Goal: Answer question/provide support: Share knowledge or assist other users

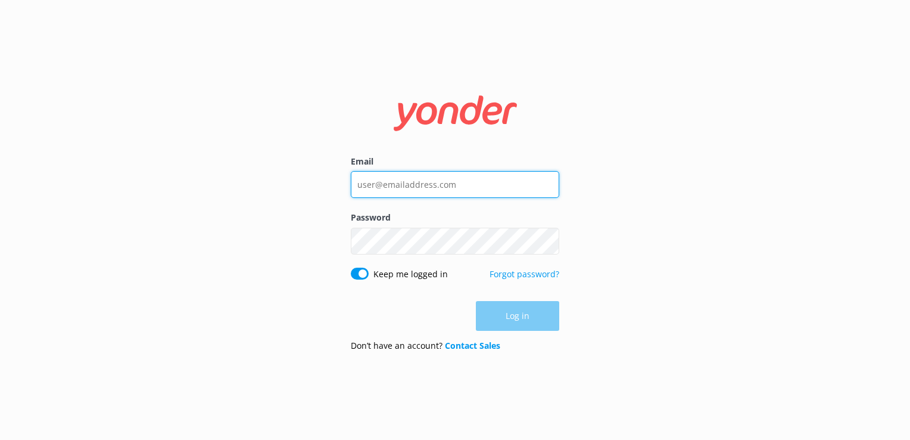
type input "[EMAIL_ADDRESS][DOMAIN_NAME]"
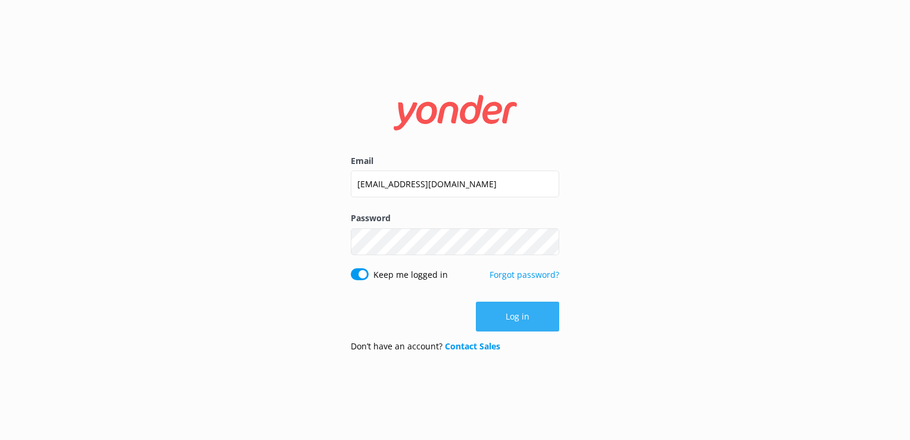
click at [517, 318] on button "Log in" at bounding box center [517, 316] width 83 height 30
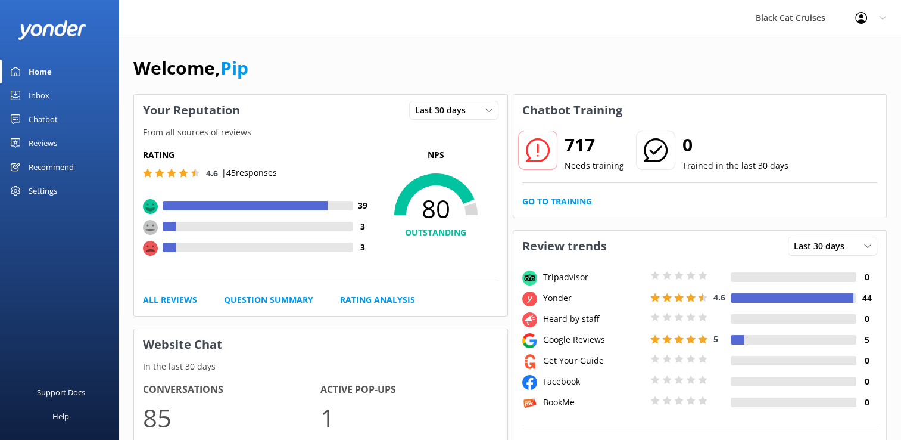
click at [48, 99] on div "Inbox" at bounding box center [39, 95] width 21 height 24
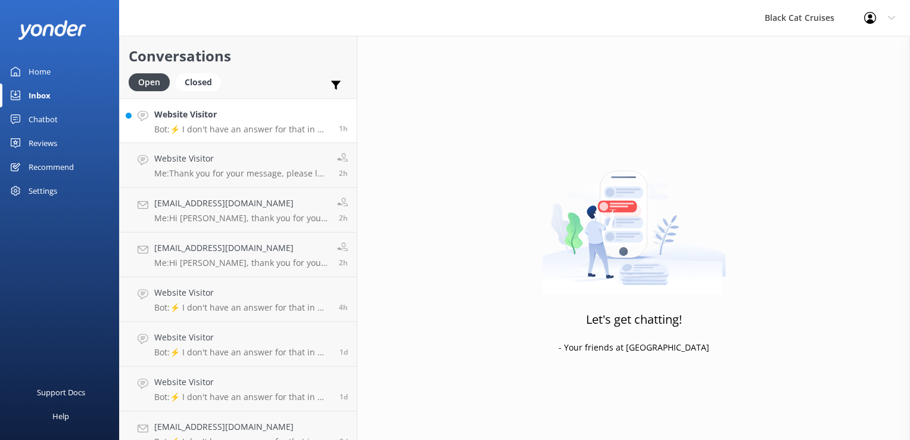
click at [235, 127] on p "Bot: ⚡ I don't have an answer for that in my knowledge base. Please try and rep…" at bounding box center [242, 129] width 176 height 11
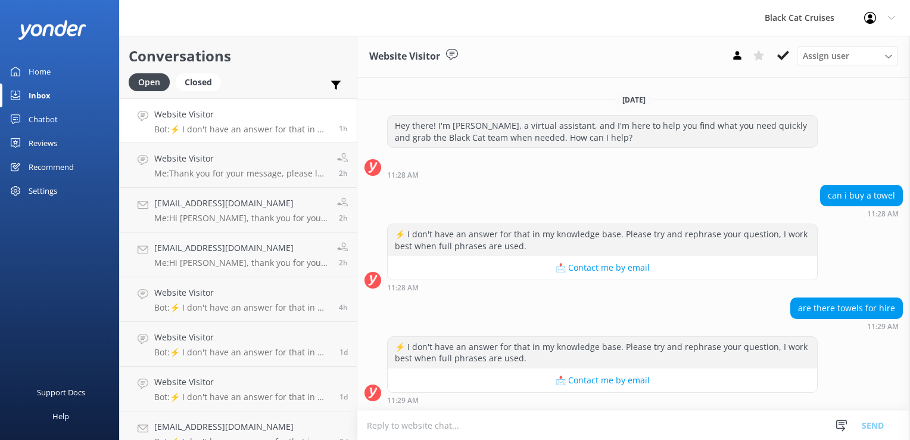
click at [272, 125] on p "Bot: ⚡ I don't have an answer for that in my knowledge base. Please try and rep…" at bounding box center [242, 129] width 176 height 11
click at [298, 122] on div "Website Visitor Bot: ⚡ I don't have an answer for that in my knowledge base. Pl…" at bounding box center [242, 121] width 176 height 26
click at [222, 166] on div "Website Visitor Me: Thank you for your message, please let me know the name you…" at bounding box center [241, 165] width 174 height 26
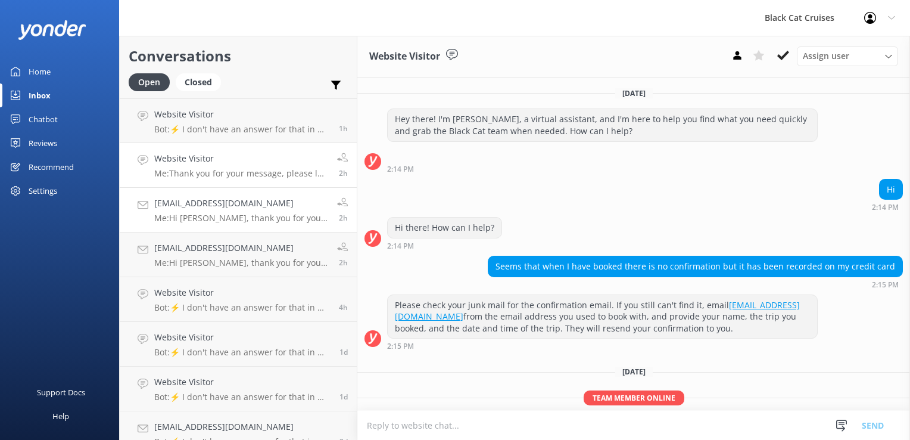
scroll to position [55, 0]
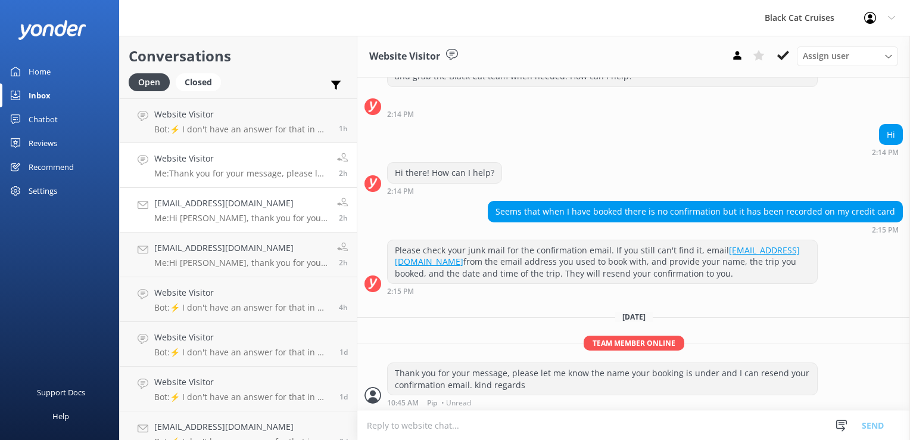
click at [231, 211] on div "[EMAIL_ADDRESS][DOMAIN_NAME] Me: Hi [PERSON_NAME], thank you for your message a…" at bounding box center [241, 210] width 174 height 26
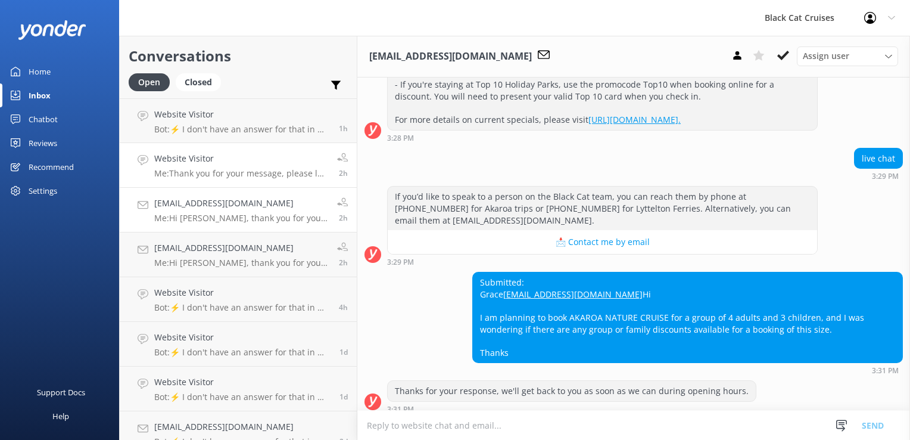
scroll to position [721, 0]
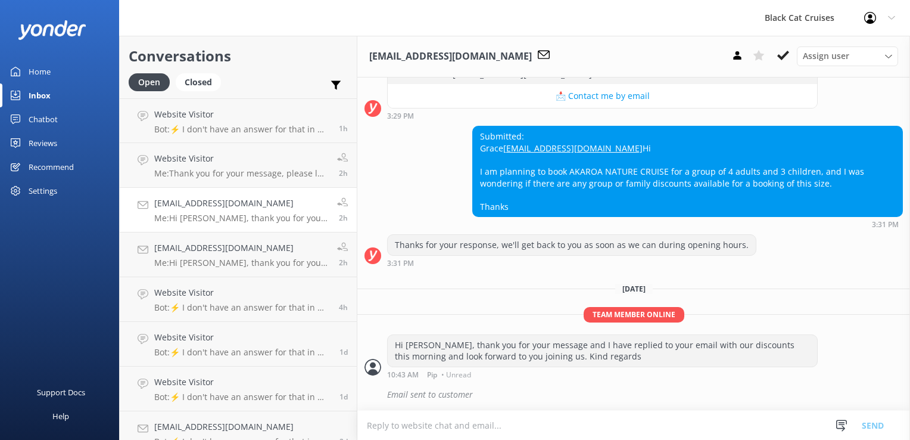
click at [182, 212] on div "[EMAIL_ADDRESS][DOMAIN_NAME] Me: Hi [PERSON_NAME], thank you for your message a…" at bounding box center [241, 210] width 174 height 26
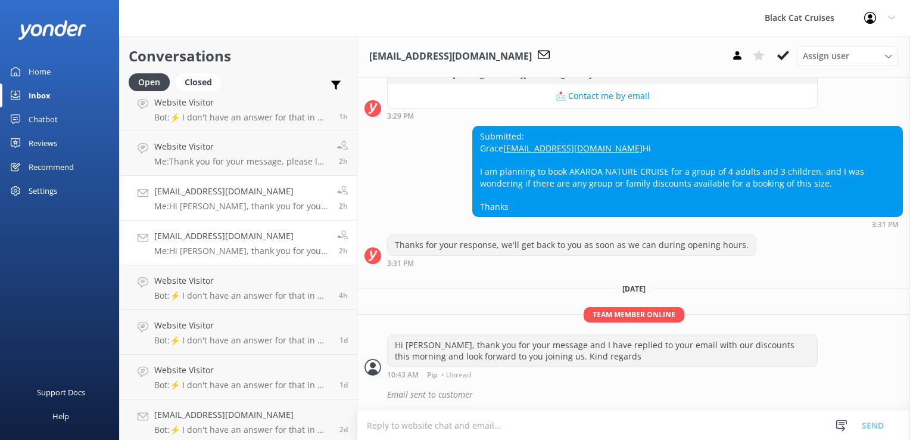
scroll to position [15, 0]
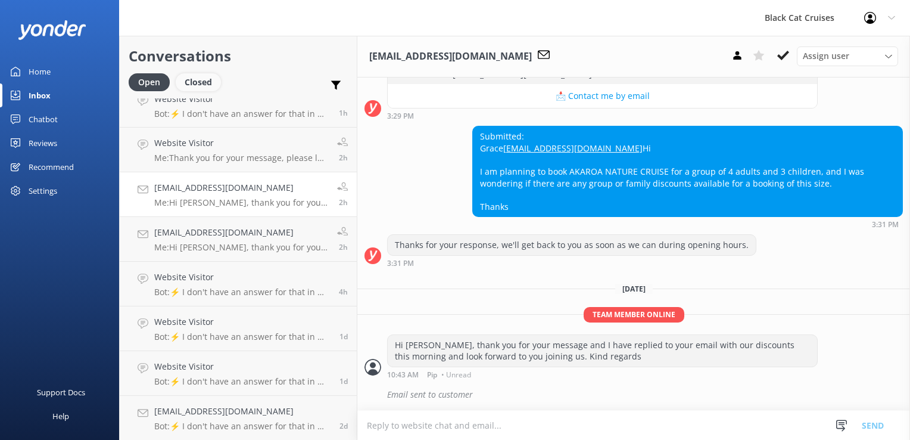
click at [195, 85] on div "Closed" at bounding box center [198, 82] width 45 height 18
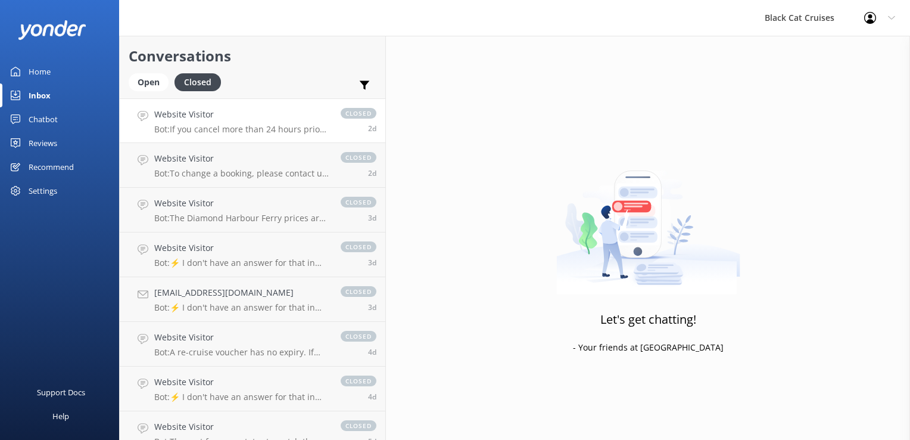
click at [201, 135] on link "Website Visitor Bot: If you cancel more than 24 hours prior to your trip, a ful…" at bounding box center [253, 120] width 266 height 45
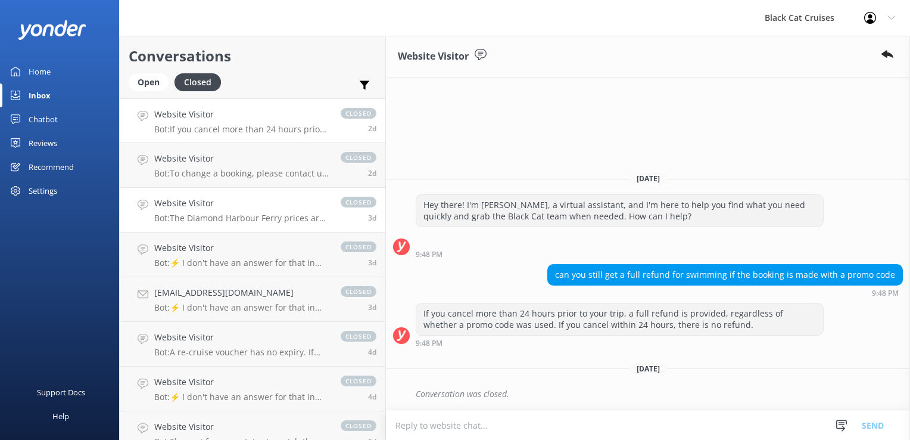
click at [228, 205] on h4 "Website Visitor" at bounding box center [241, 203] width 175 height 13
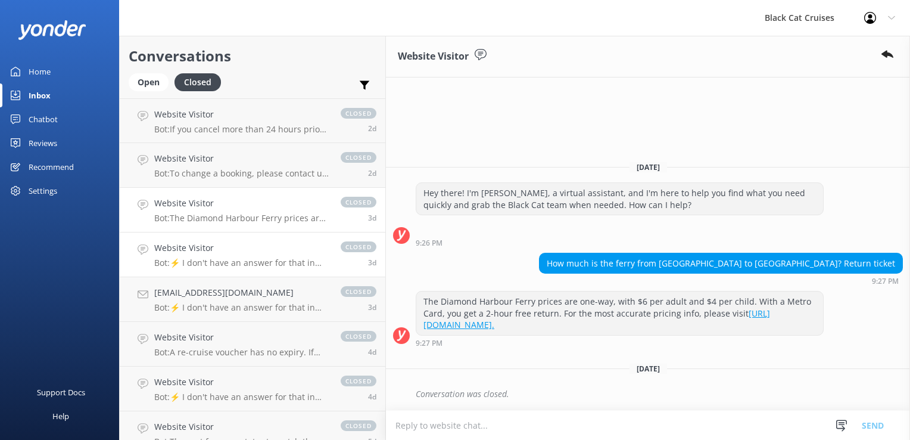
click at [230, 262] on p "Bot: ⚡ I don't have an answer for that in my knowledge base. Please try and rep…" at bounding box center [241, 262] width 175 height 11
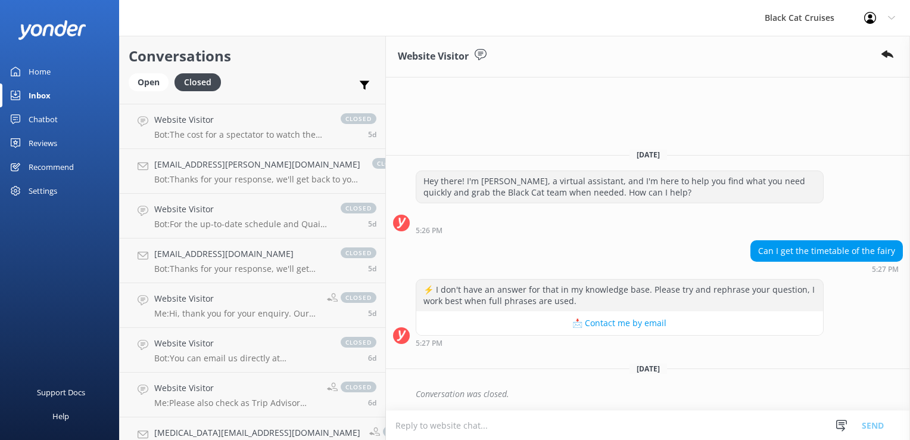
scroll to position [536, 0]
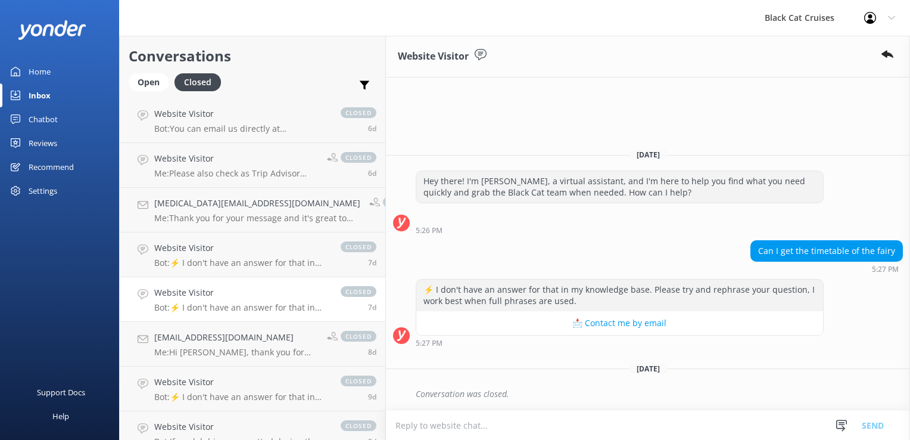
click at [211, 298] on h4 "Website Visitor" at bounding box center [241, 292] width 175 height 13
click at [228, 357] on link "[EMAIL_ADDRESS][DOMAIN_NAME] Me: Hi [PERSON_NAME], thank you for enquiring. The…" at bounding box center [253, 344] width 266 height 45
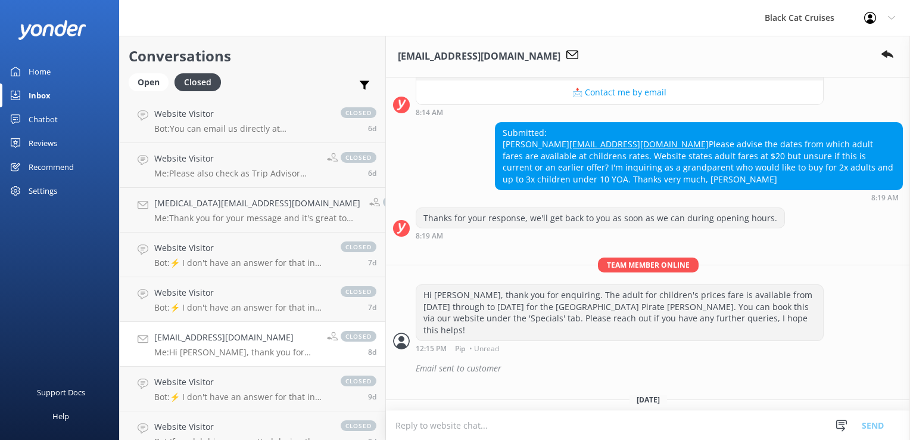
scroll to position [198, 0]
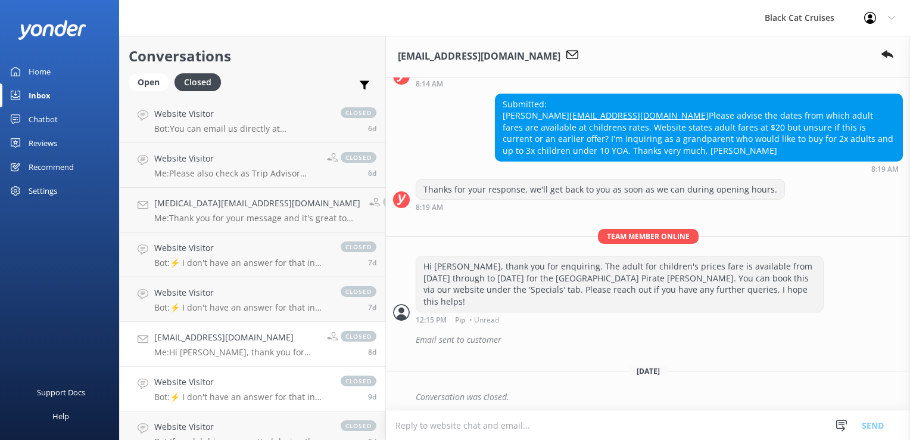
click at [218, 393] on p "Bot: ⚡ I don't have an answer for that in my knowledge base. Please try and rep…" at bounding box center [241, 396] width 175 height 11
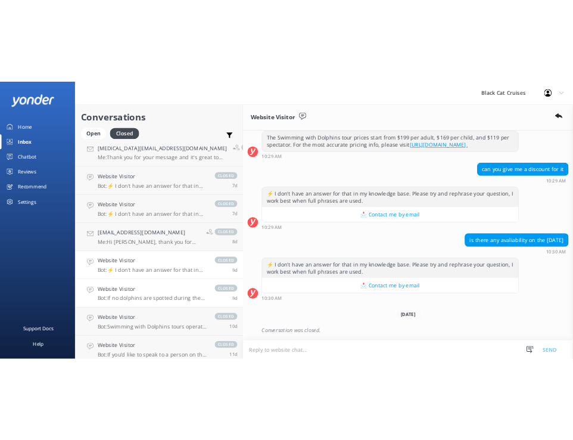
scroll to position [655, 0]
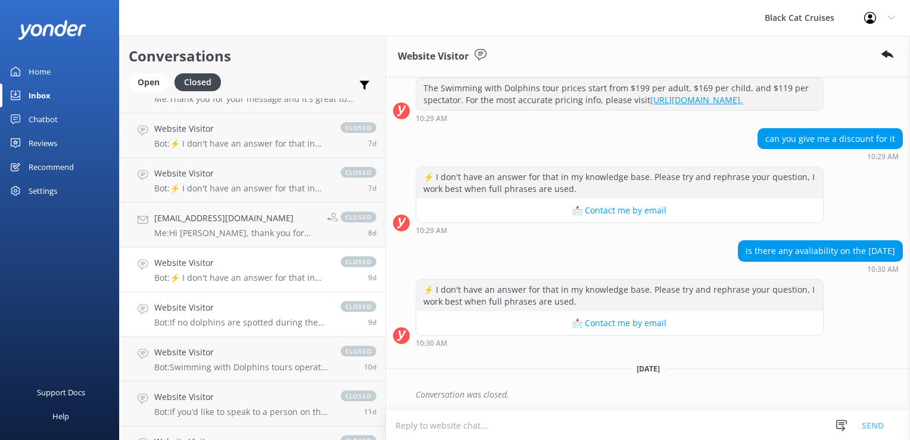
drag, startPoint x: 183, startPoint y: 311, endPoint x: 181, endPoint y: 319, distance: 8.5
click at [184, 312] on h4 "Website Visitor" at bounding box center [241, 307] width 175 height 13
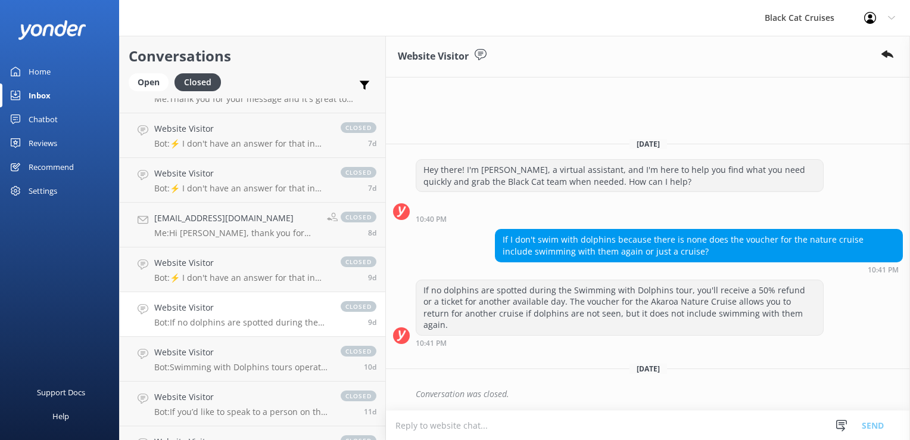
click at [386, 421] on textarea at bounding box center [648, 425] width 524 height 29
type textarea "Please know that the reply to your question is out of date and has now been del…"
click at [57, 118] on div "Chatbot" at bounding box center [43, 119] width 29 height 24
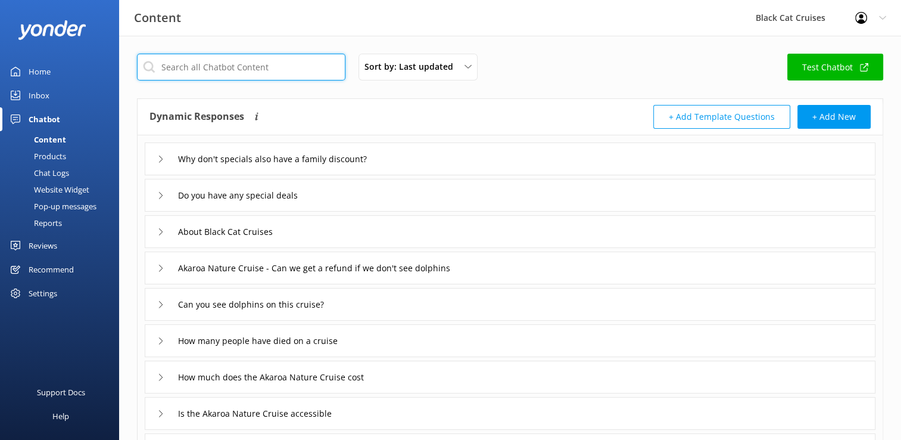
click at [171, 69] on input "text" at bounding box center [241, 67] width 209 height 27
type input "o"
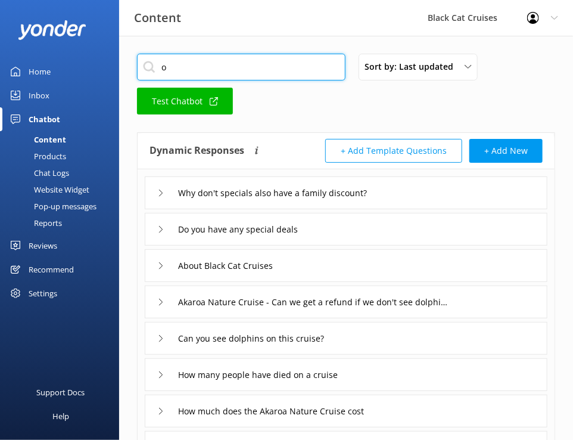
click at [176, 74] on input "o" at bounding box center [241, 67] width 209 height 27
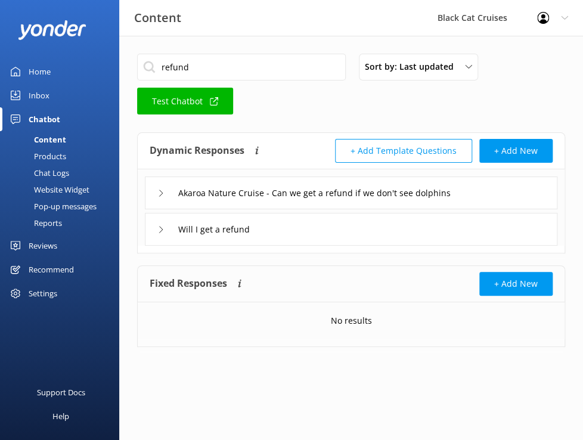
click at [152, 230] on div "Will I get a refund" at bounding box center [351, 229] width 412 height 33
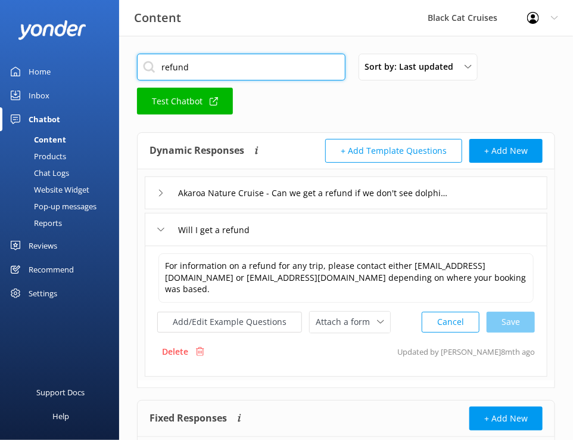
click at [205, 66] on input "refund" at bounding box center [241, 67] width 209 height 27
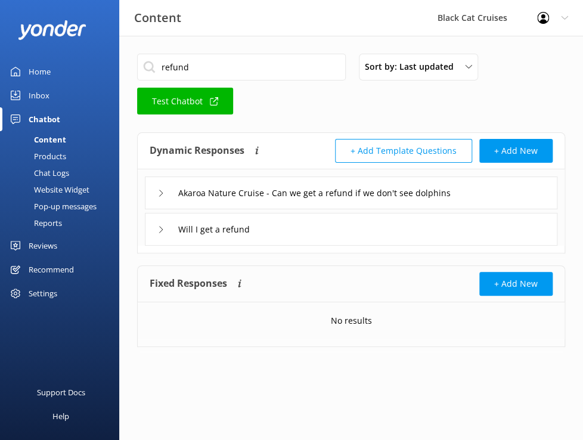
click at [161, 195] on icon at bounding box center [160, 192] width 7 height 7
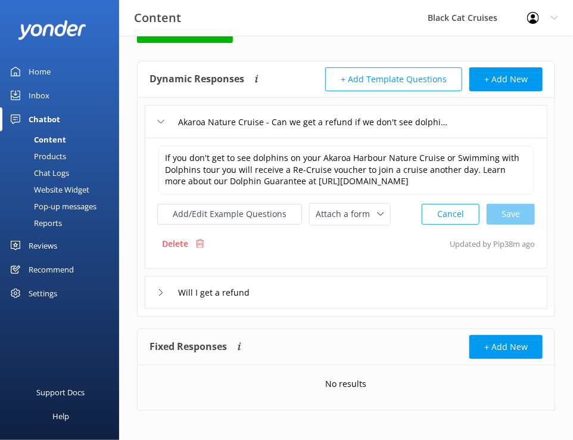
scroll to position [76, 0]
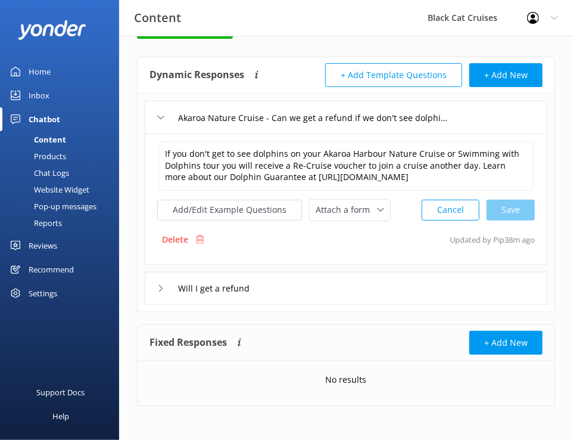
click at [161, 285] on use at bounding box center [161, 288] width 4 height 7
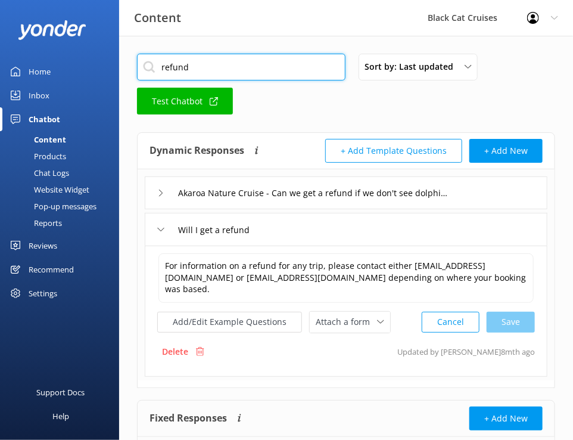
click at [203, 67] on input "refund" at bounding box center [241, 67] width 209 height 27
type input "r"
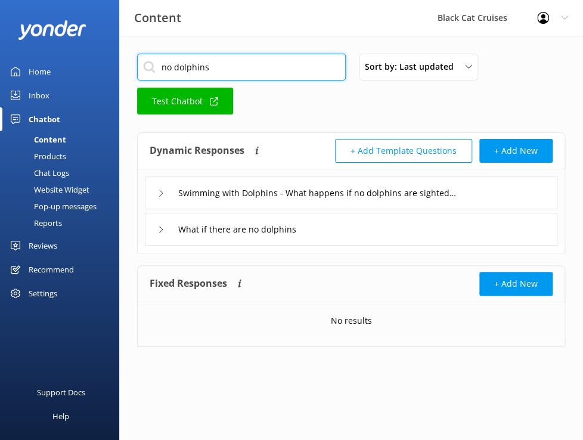
type input "no dolphins"
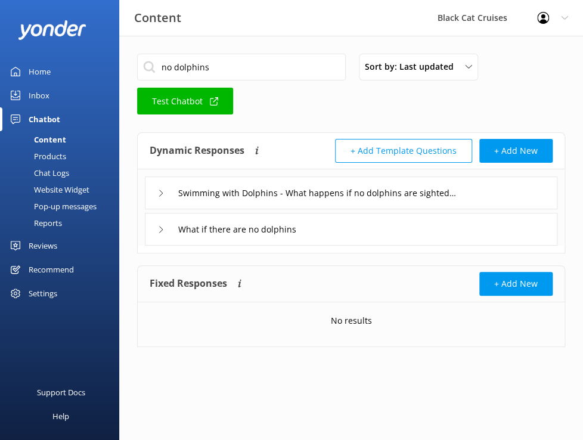
click at [163, 194] on icon at bounding box center [160, 192] width 7 height 7
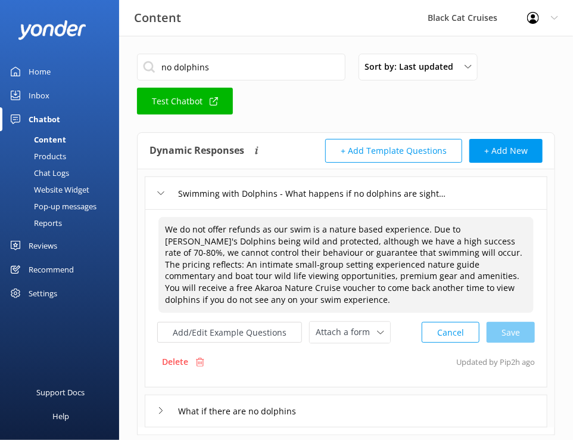
drag, startPoint x: 166, startPoint y: 228, endPoint x: 226, endPoint y: 301, distance: 95.3
click at [226, 301] on textarea "We do not offer refunds as our swim is a nature based experience. Due to [PERSO…" at bounding box center [345, 265] width 375 height 96
